Goal: Transaction & Acquisition: Purchase product/service

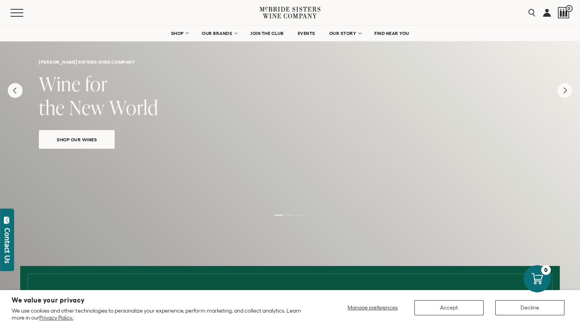
scroll to position [47, 0]
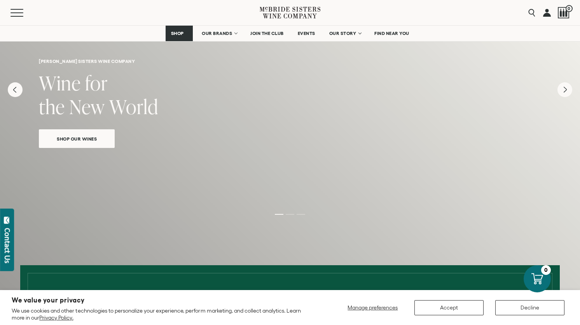
click at [85, 141] on span "Shop Our Wines" at bounding box center [76, 138] width 67 height 9
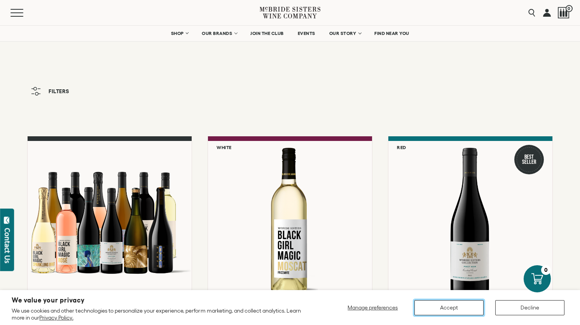
click at [452, 302] on button "Accept" at bounding box center [448, 307] width 69 height 15
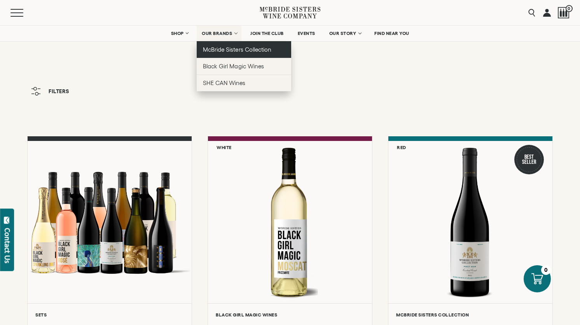
click at [249, 52] on span "McBride Sisters Collection" at bounding box center [237, 49] width 68 height 7
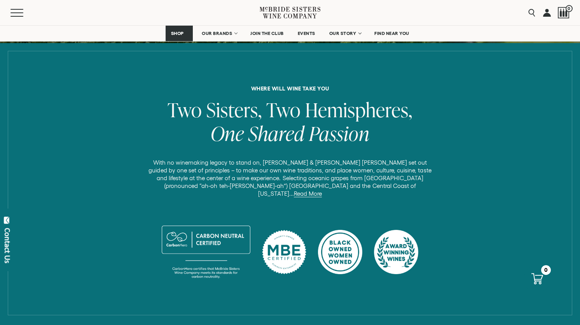
scroll to position [290, 0]
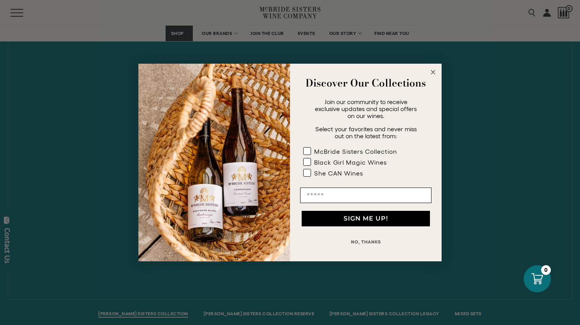
click at [433, 73] on icon "Close dialog" at bounding box center [433, 72] width 4 height 4
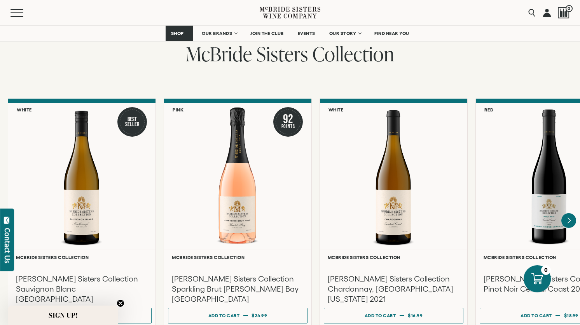
scroll to position [600, 0]
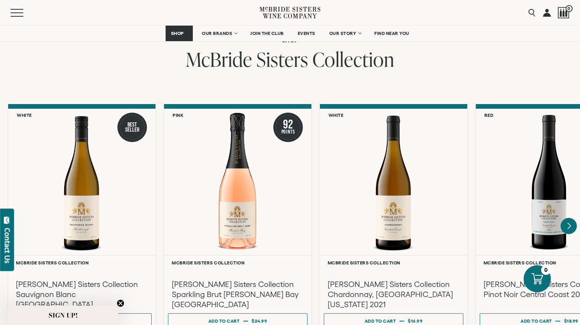
click at [569, 220] on icon "Next" at bounding box center [569, 226] width 16 height 16
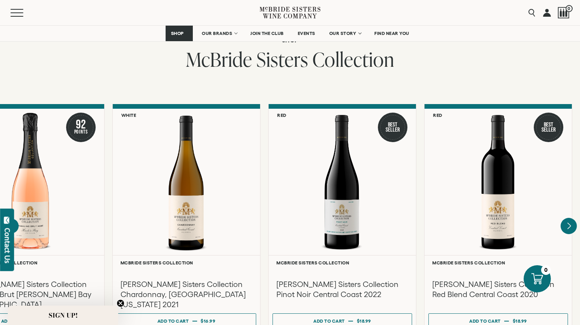
click at [0, 0] on div at bounding box center [0, 0] width 0 height 0
